Goal: Find specific page/section: Find specific page/section

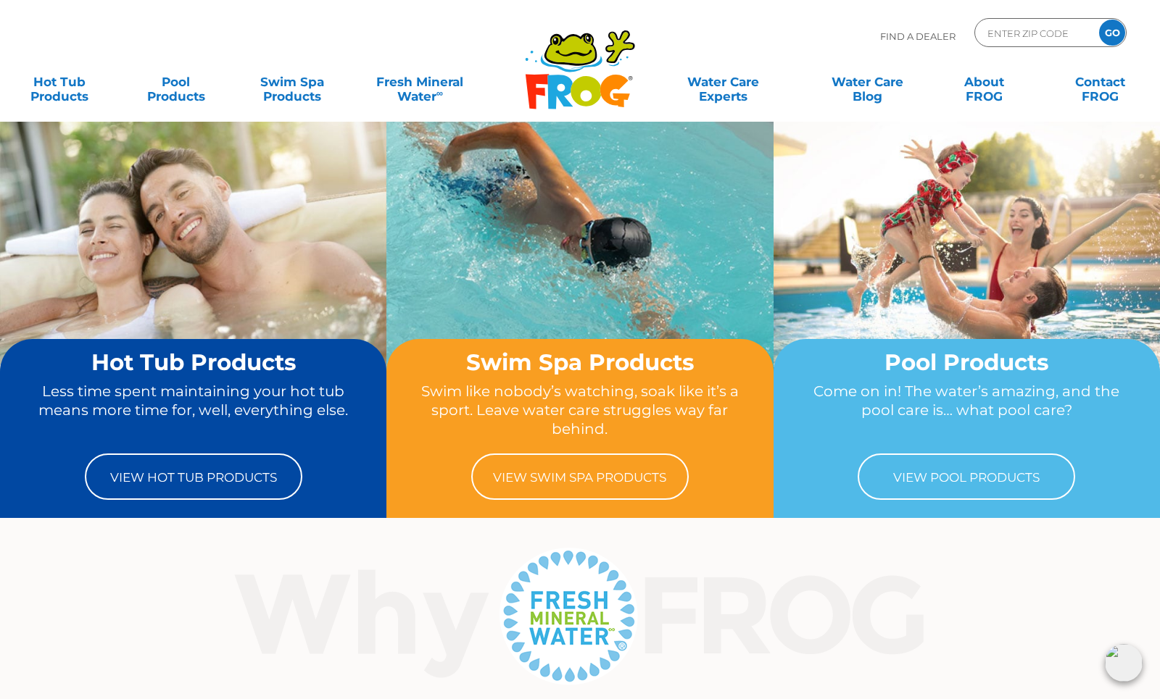
click at [904, 49] on p "Find A Dealer" at bounding box center [917, 36] width 75 height 36
click at [910, 40] on p "Find A Dealer" at bounding box center [917, 36] width 75 height 36
click at [913, 32] on p "Find A Dealer" at bounding box center [917, 36] width 75 height 36
click at [912, 36] on p "Find A Dealer" at bounding box center [917, 36] width 75 height 36
click at [897, 36] on p "Find A Dealer" at bounding box center [917, 36] width 75 height 36
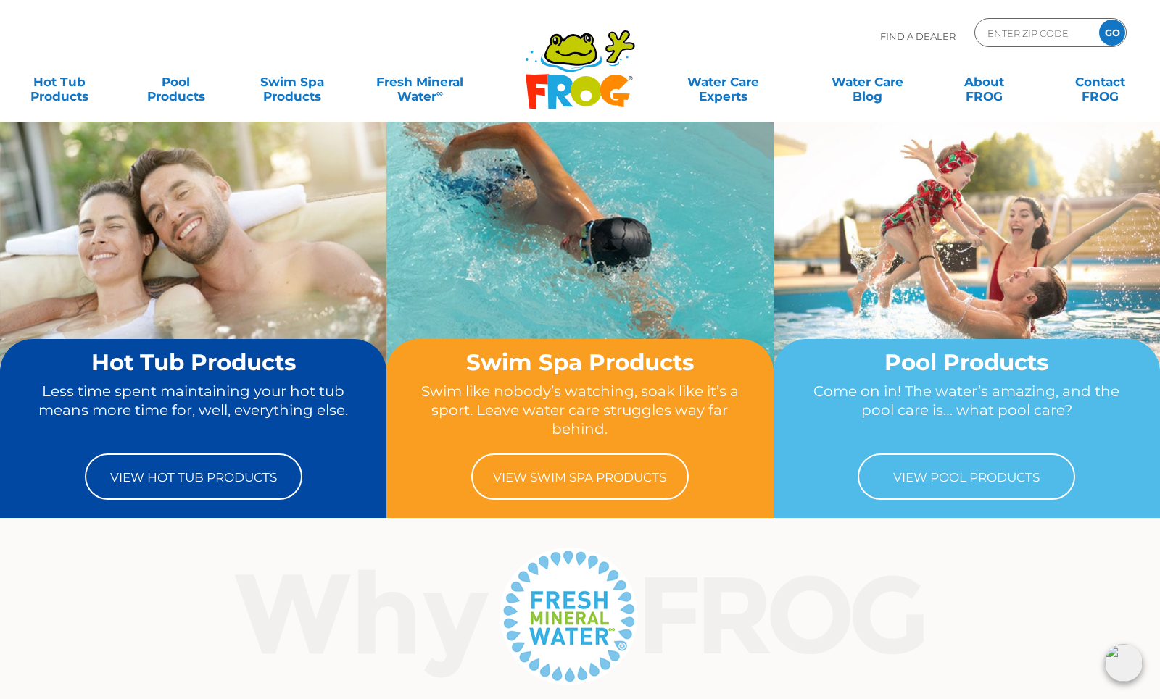
click at [891, 36] on p "Find A Dealer" at bounding box center [917, 36] width 75 height 36
click at [854, 35] on div "Find A Dealer ENTER ZIP CODE GO" at bounding box center [579, 42] width 1131 height 49
click at [856, 36] on div "Find A Dealer ENTER ZIP CODE GO" at bounding box center [579, 42] width 1131 height 49
drag, startPoint x: 878, startPoint y: 37, endPoint x: 943, endPoint y: 50, distance: 66.5
click at [943, 50] on div "Find A Dealer ENTER ZIP CODE GO" at bounding box center [579, 42] width 1131 height 49
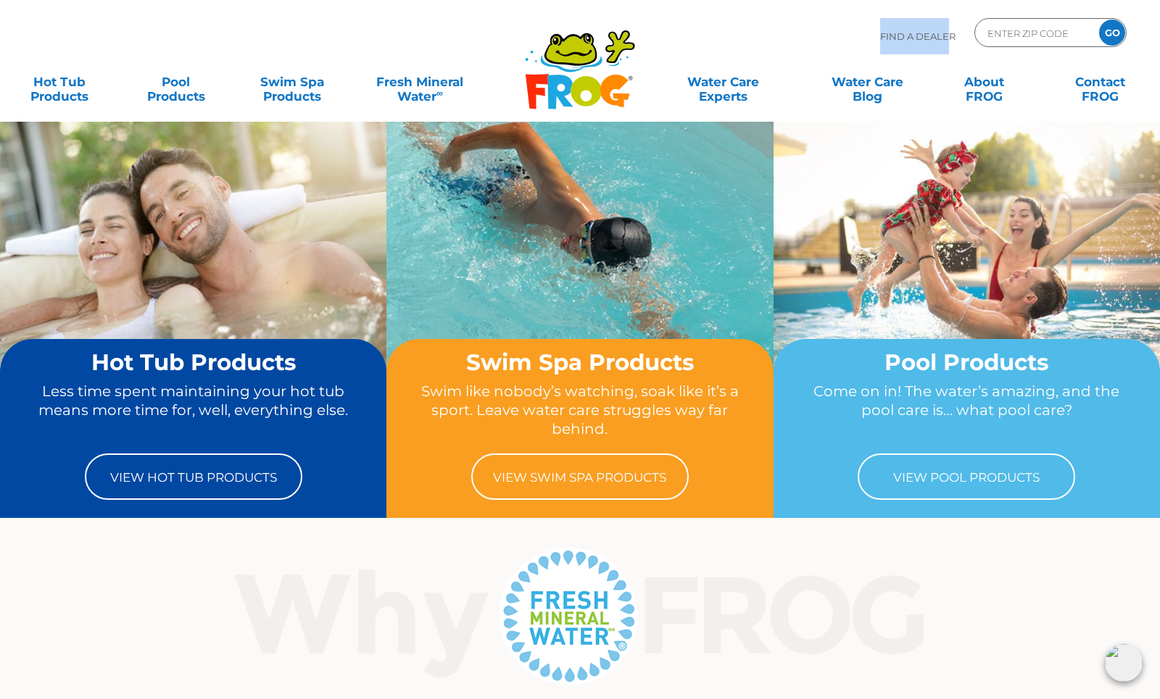
drag, startPoint x: 959, startPoint y: 40, endPoint x: 942, endPoint y: 30, distance: 19.8
click at [958, 40] on div "Find A Dealer ENTER ZIP CODE GO" at bounding box center [1003, 39] width 246 height 43
drag, startPoint x: 942, startPoint y: 30, endPoint x: 1026, endPoint y: 39, distance: 84.5
click at [958, 29] on div "Find A Dealer ENTER ZIP CODE GO" at bounding box center [1003, 39] width 246 height 43
click at [1044, 41] on input "Zip Code Form" at bounding box center [1035, 32] width 98 height 21
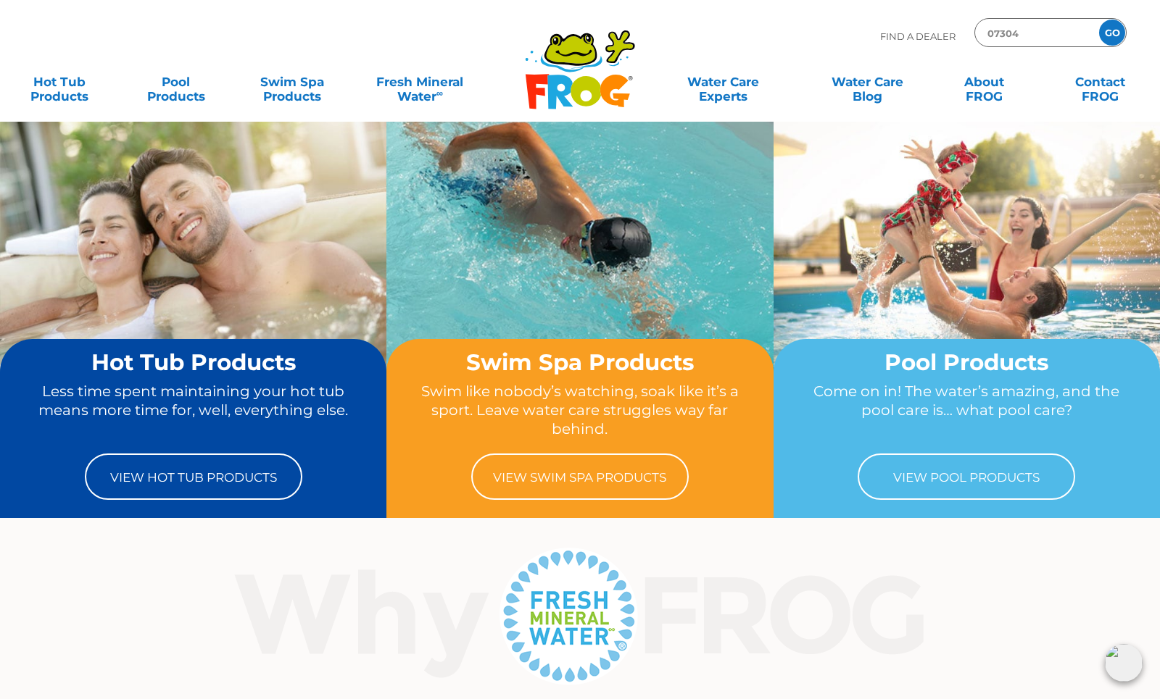
type input "07304"
click at [1099, 20] on input "GO" at bounding box center [1112, 33] width 26 height 26
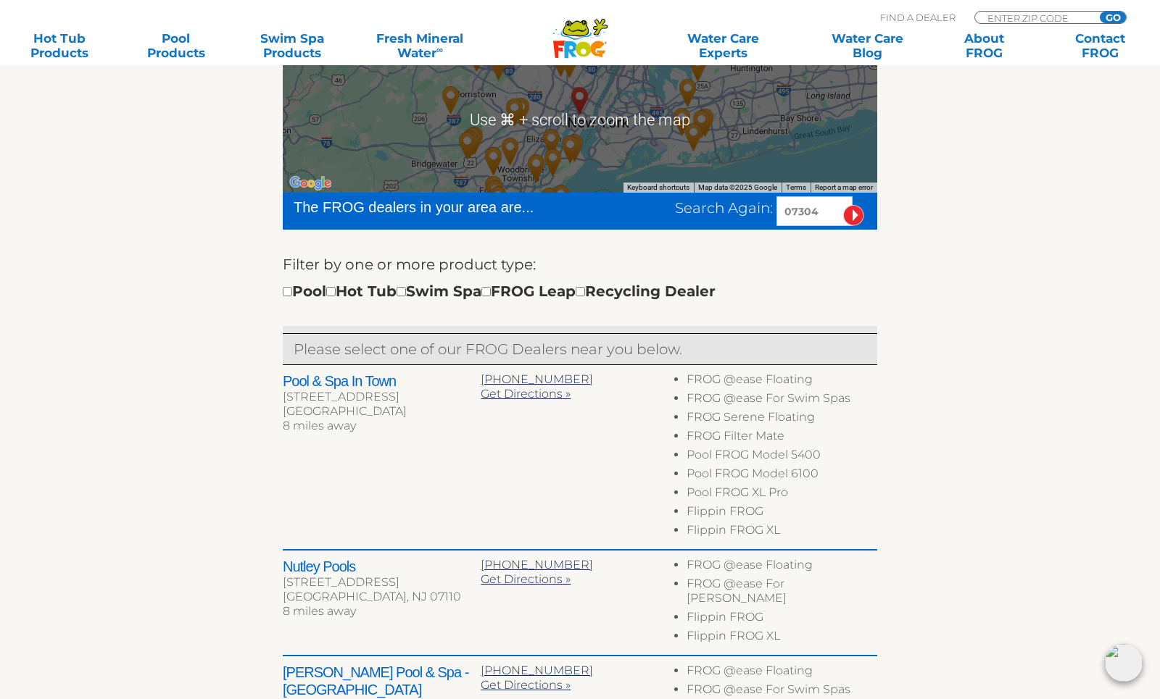
scroll to position [726, 0]
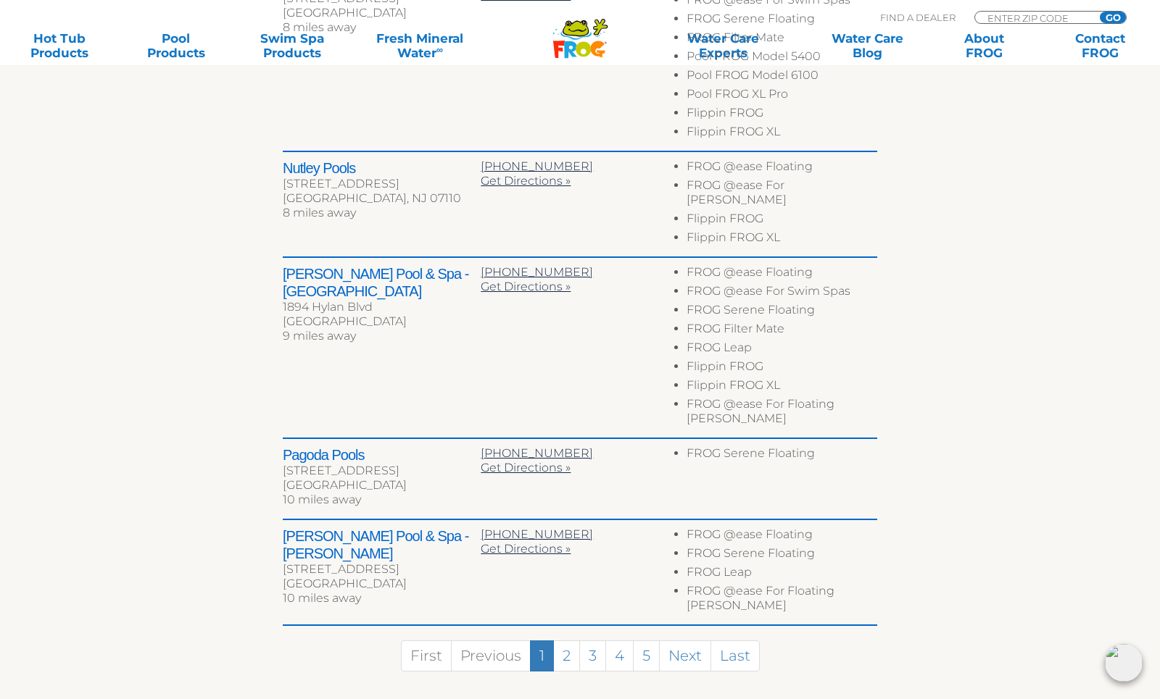
click at [201, 72] on div "← Move left → Move right ↑ Move up ↓ Move down + Zoom in - Zoom out Home Jump l…" at bounding box center [580, 169] width 892 height 1076
click at [181, 36] on link "Pool Products" at bounding box center [175, 45] width 91 height 29
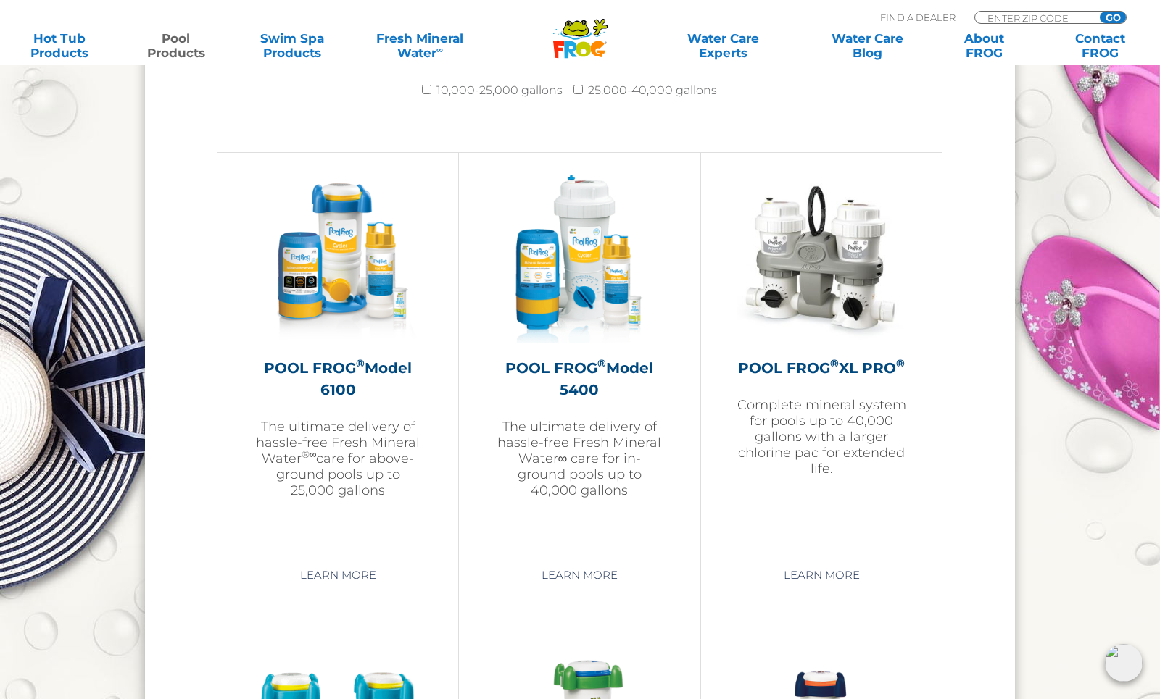
scroll to position [2409, 0]
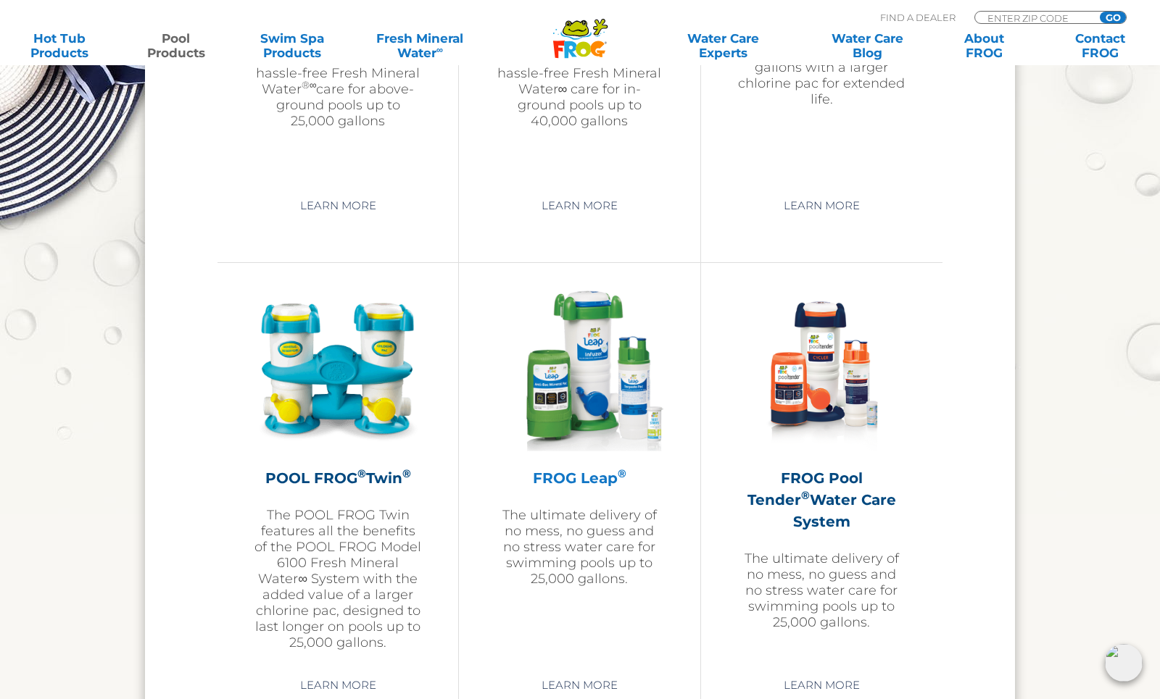
click at [581, 370] on img at bounding box center [579, 369] width 168 height 168
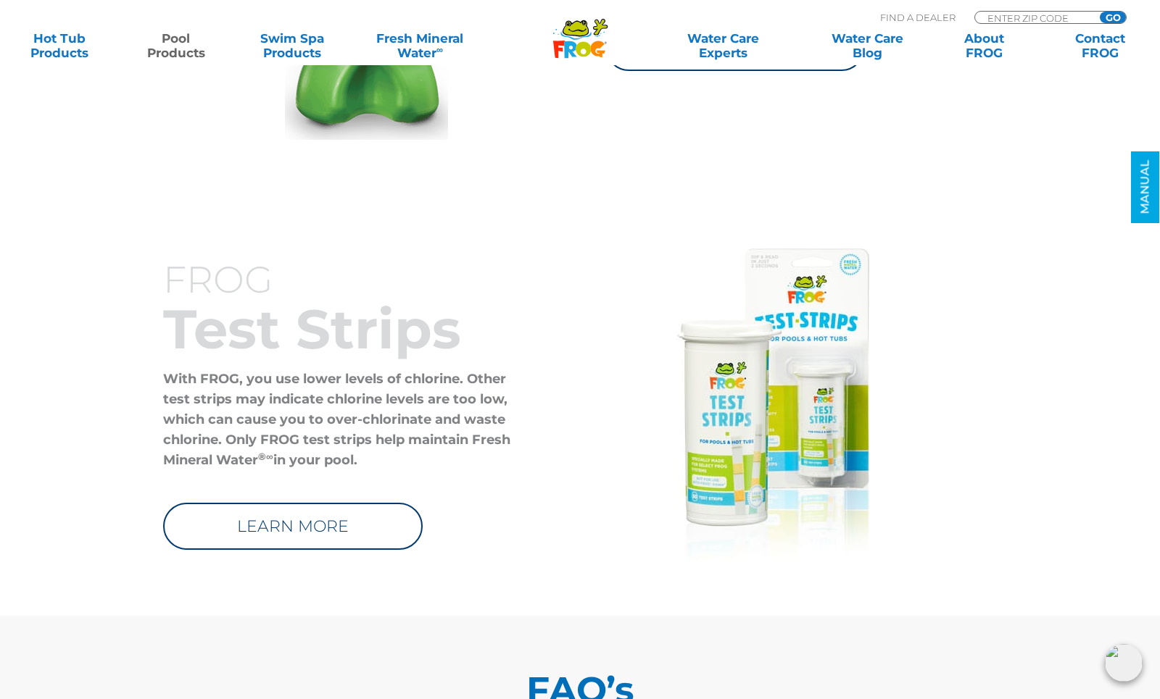
scroll to position [6457, 0]
